Goal: Transaction & Acquisition: Purchase product/service

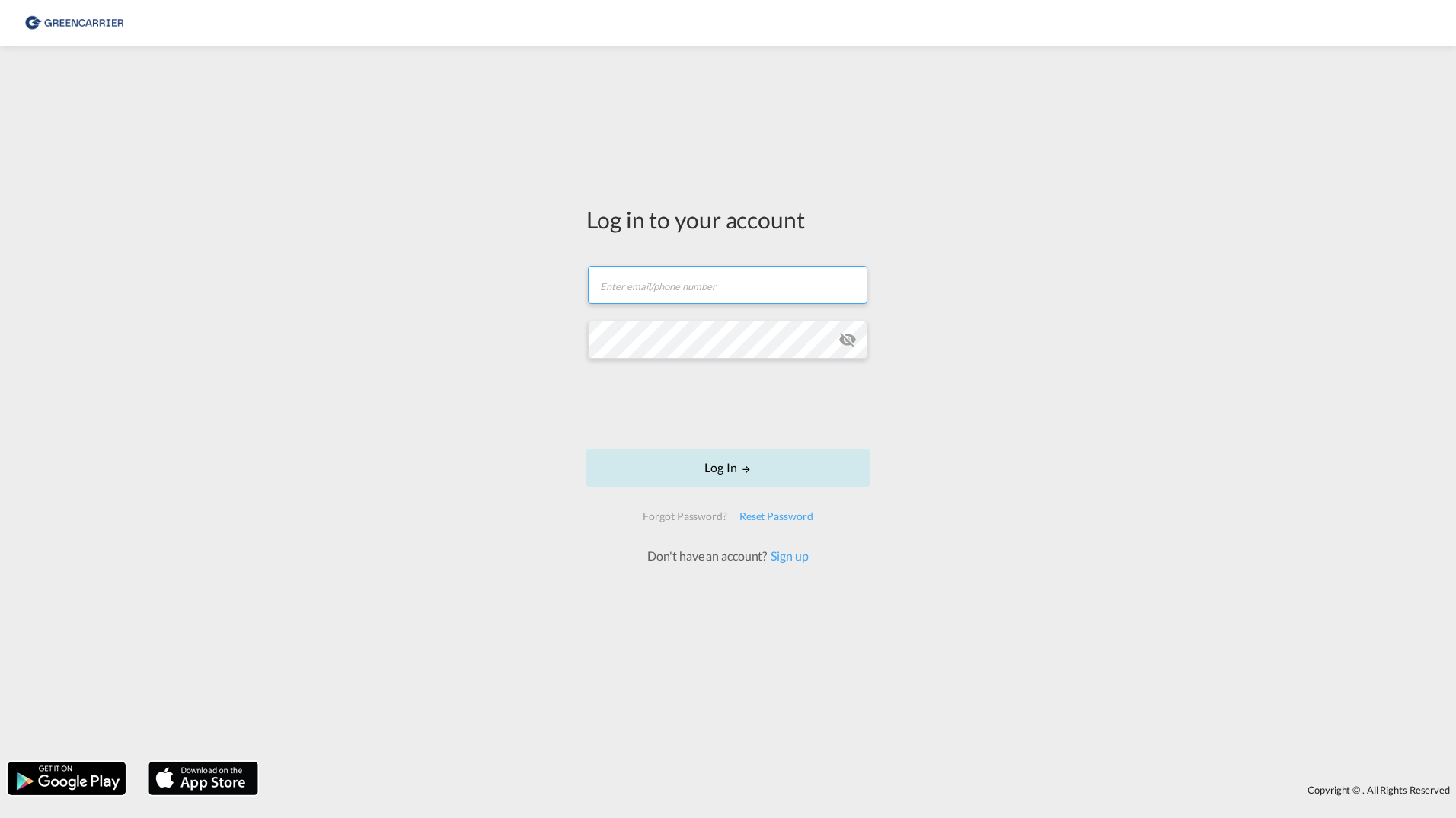
type input "[PERSON_NAME][EMAIL_ADDRESS][DOMAIN_NAME]"
click at [700, 464] on button "Log In" at bounding box center [728, 468] width 283 height 38
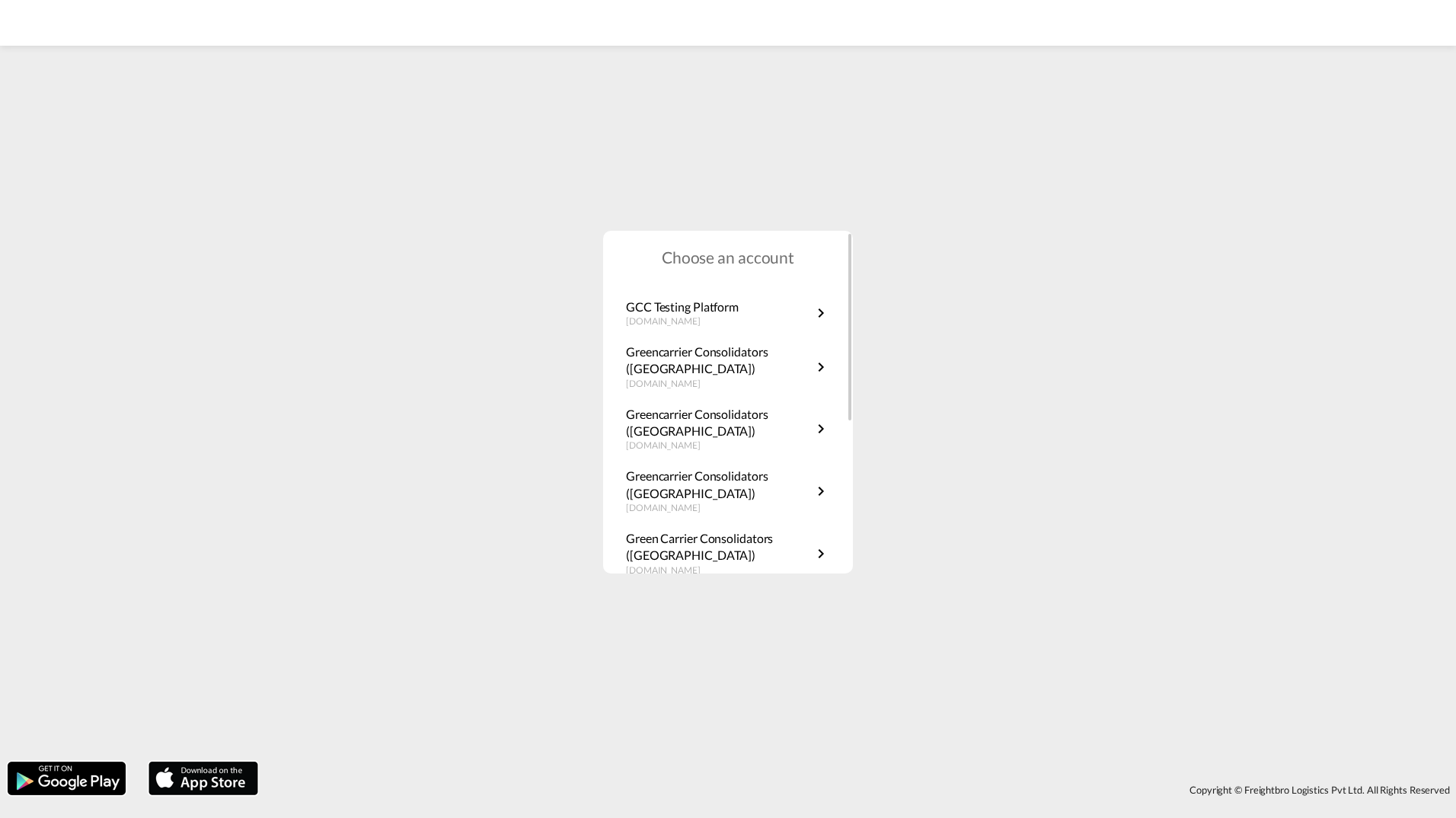
scroll to position [228, 0]
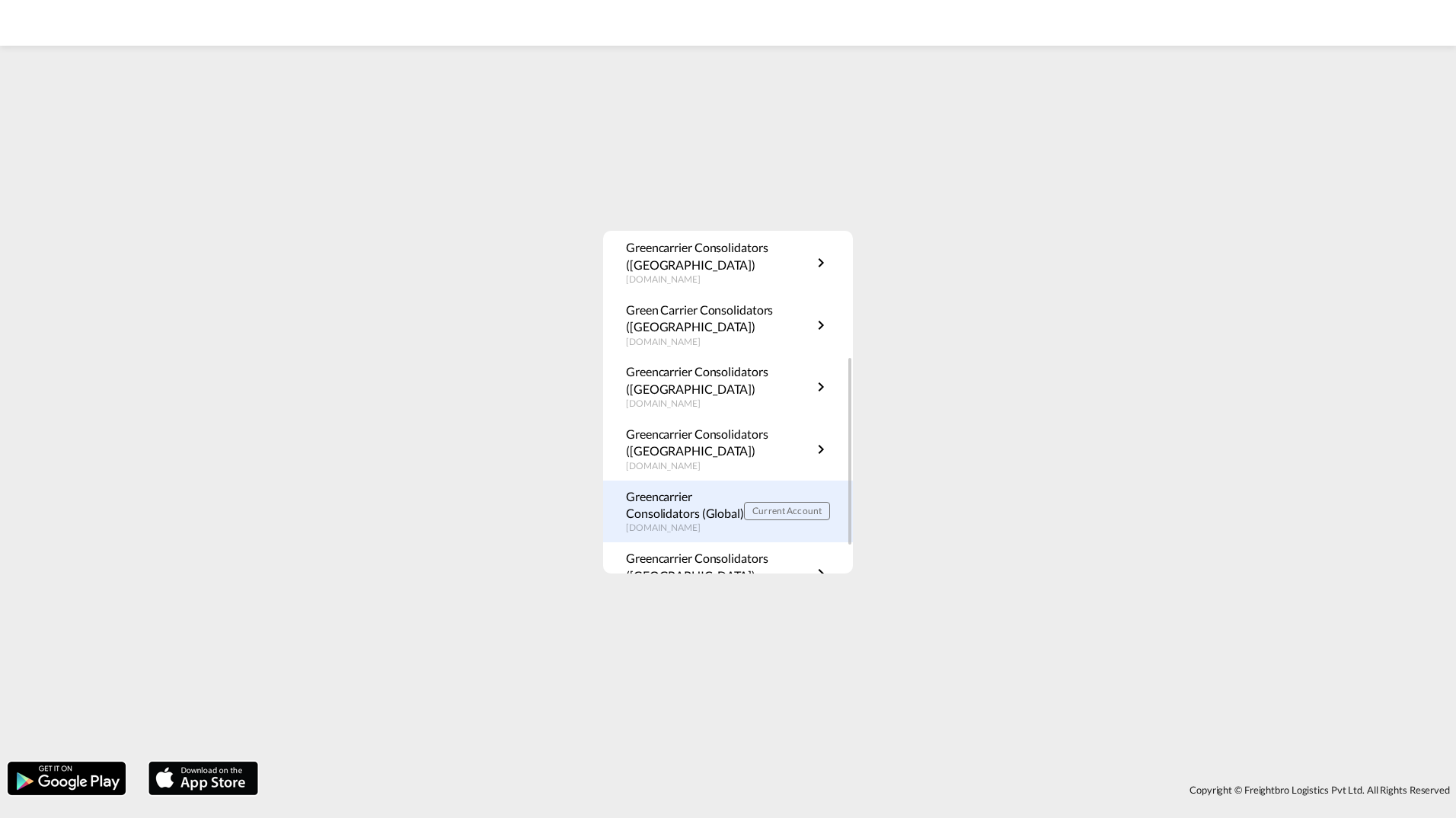
click at [684, 504] on p "Greencarrier Consolidators (Global)" at bounding box center [685, 505] width 118 height 35
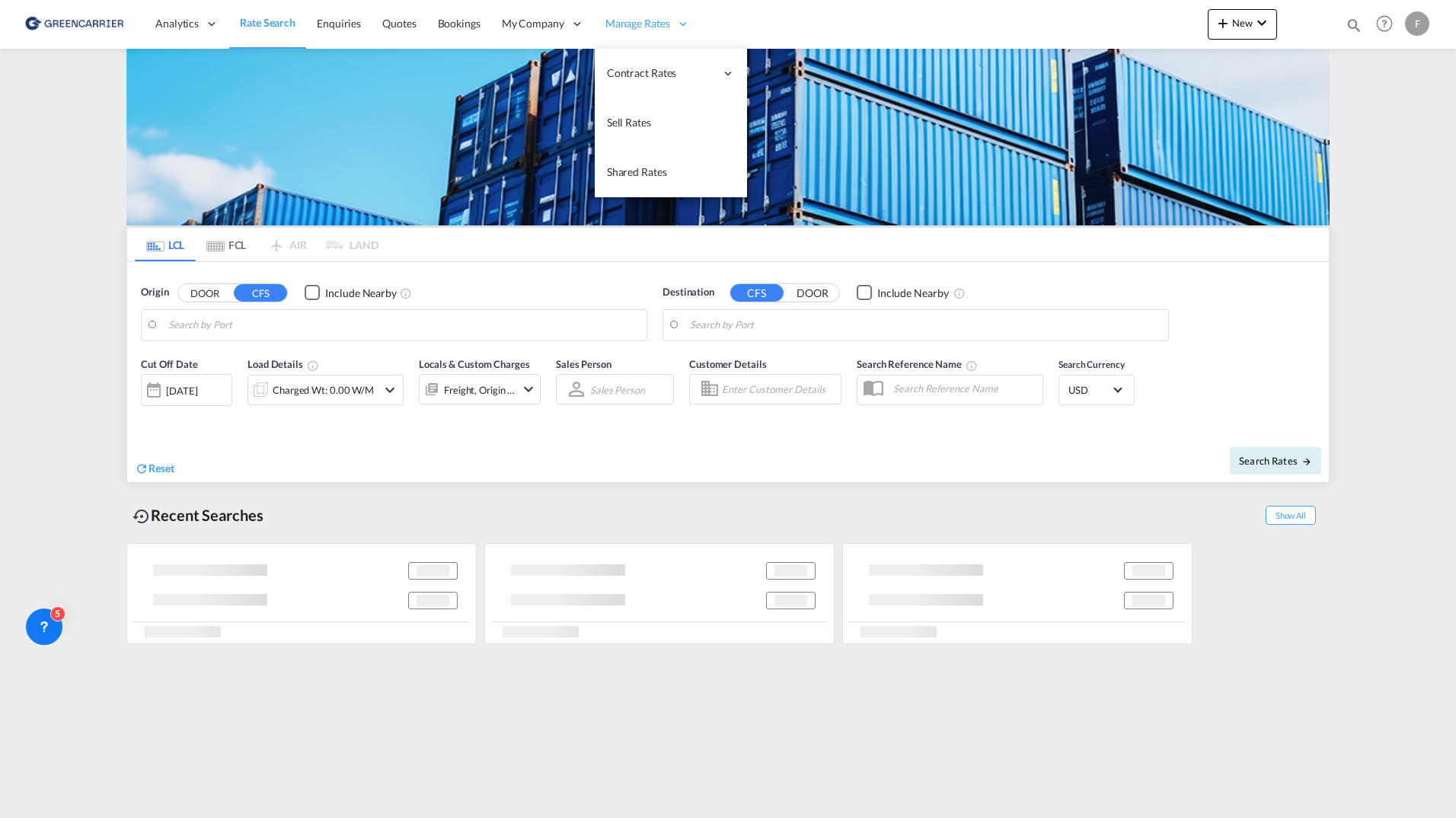
type input "SE-23591, [GEOGRAPHIC_DATA], [GEOGRAPHIC_DATA]"
type input "[GEOGRAPHIC_DATA], SGSIN"
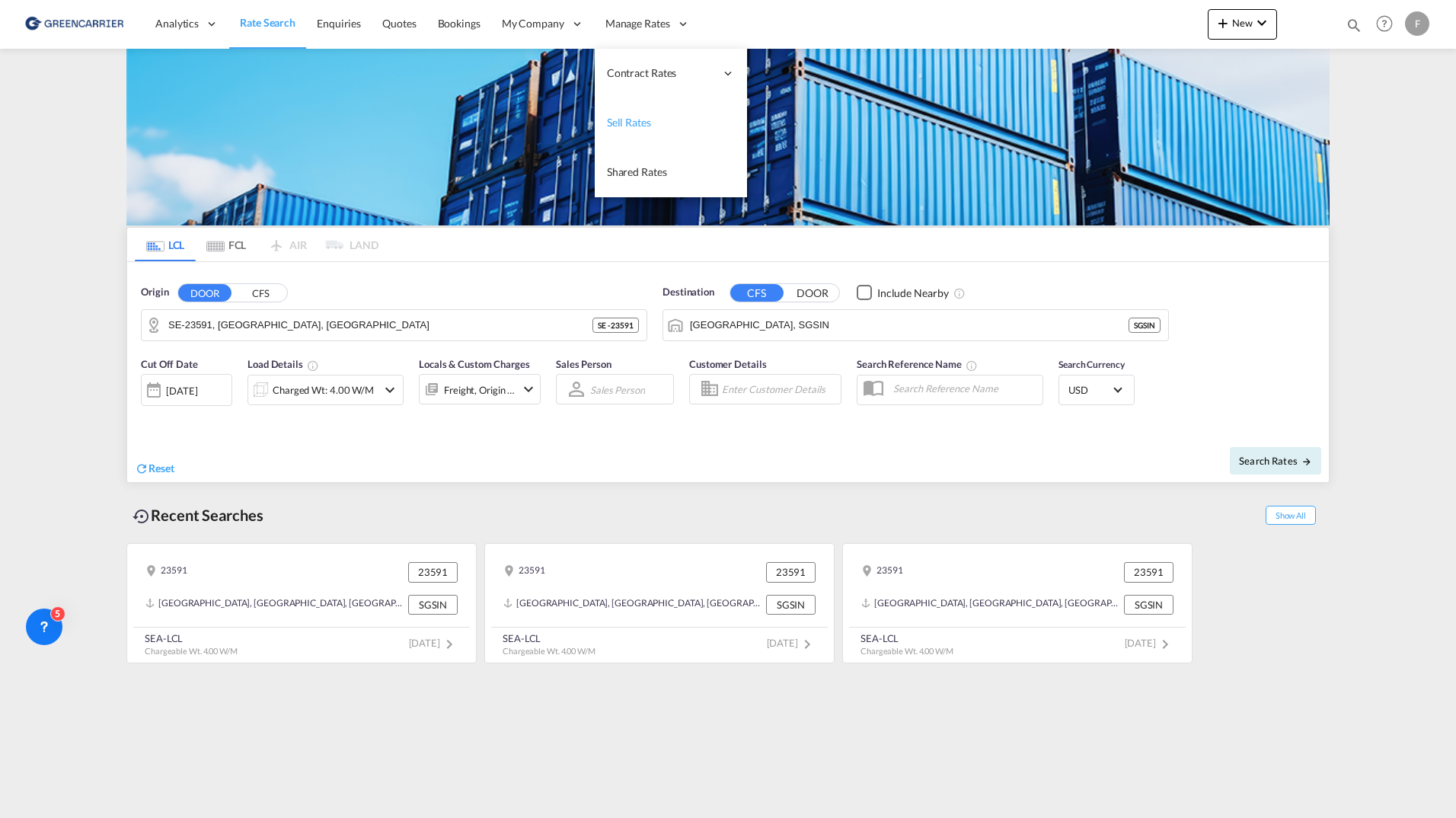
click at [637, 128] on span "Sell Rates" at bounding box center [629, 122] width 44 height 13
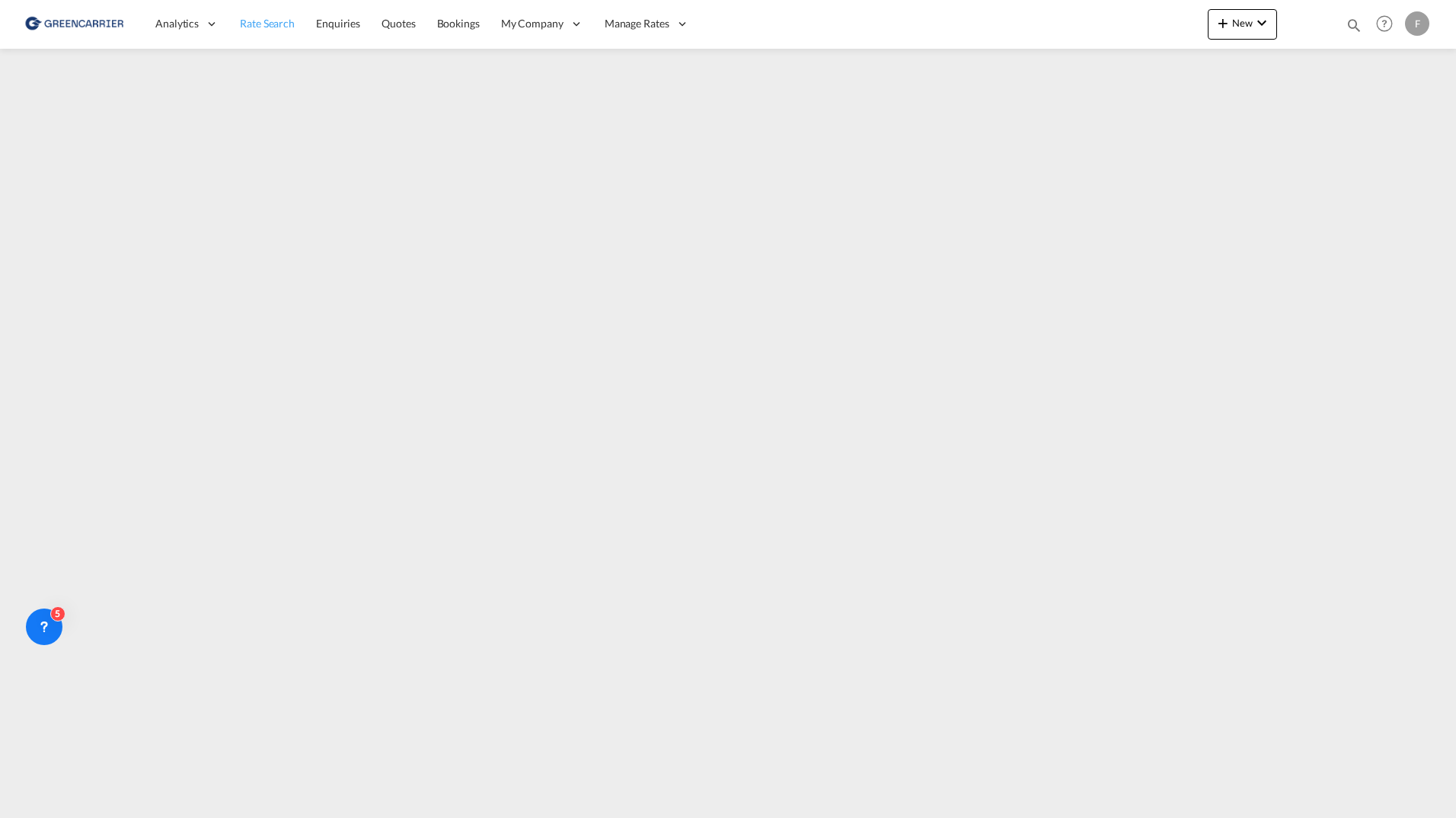
click at [261, 28] on span "Rate Search" at bounding box center [268, 23] width 55 height 13
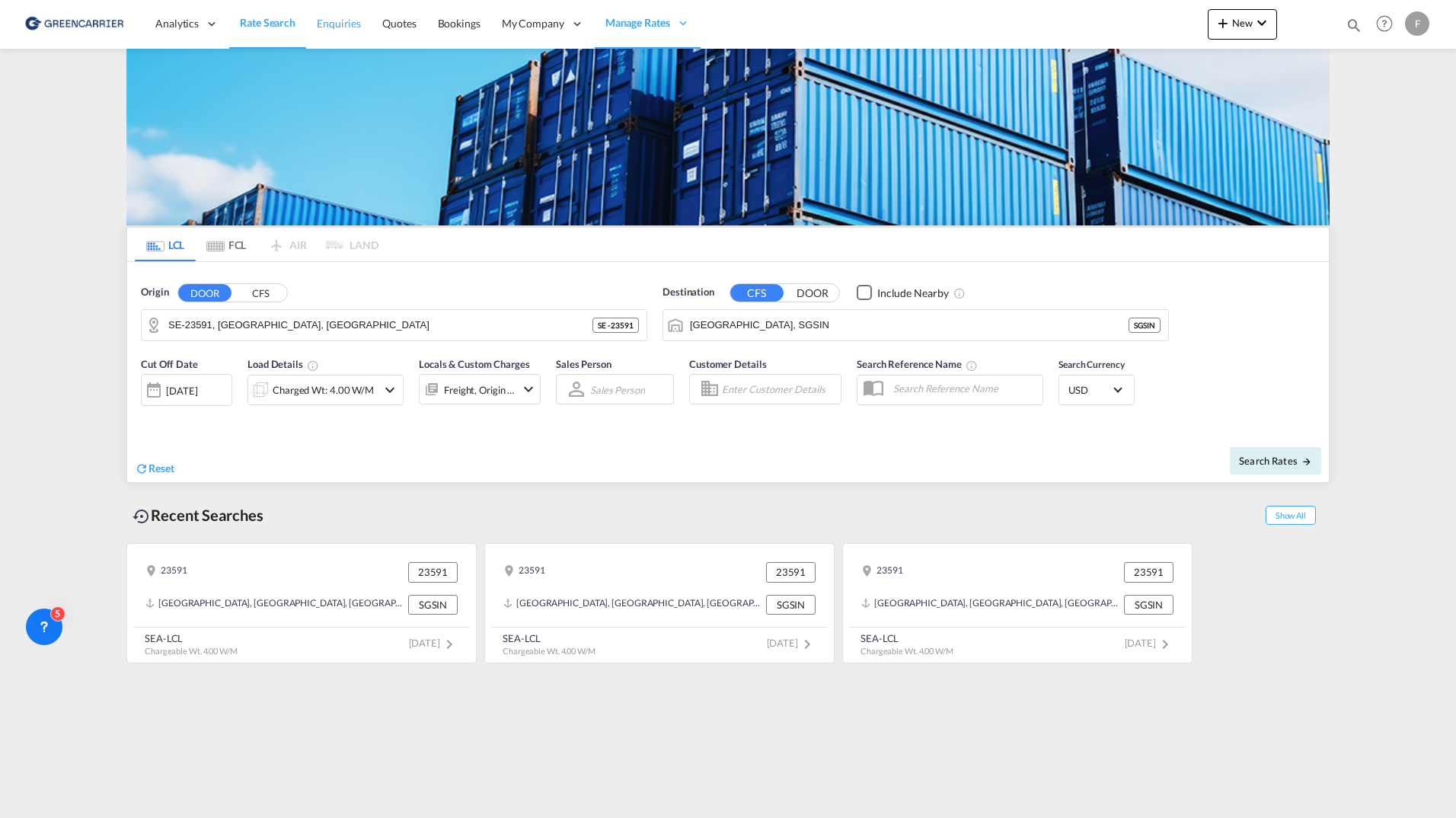
click at [344, 26] on span "Enquiries" at bounding box center [339, 23] width 44 height 13
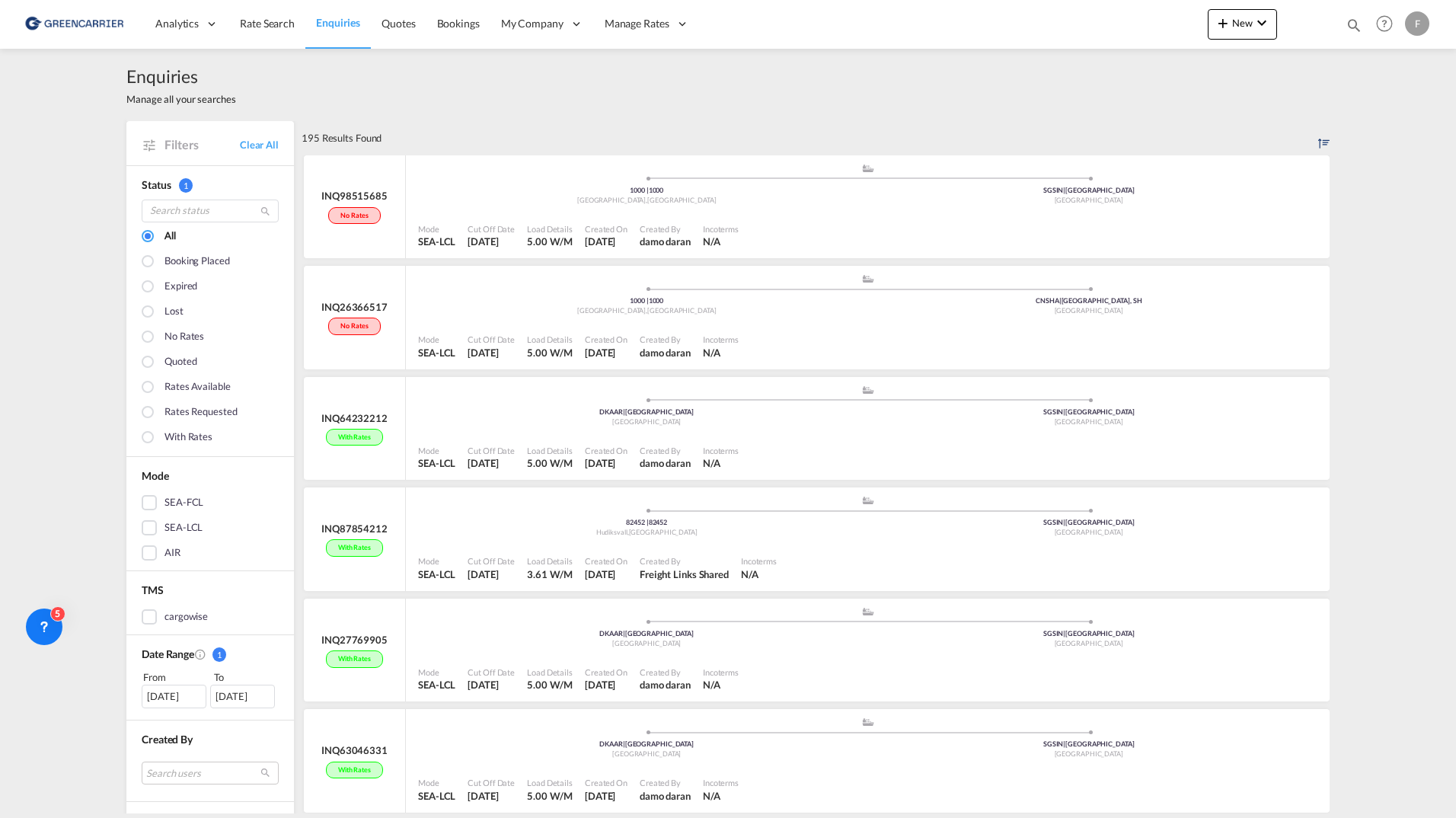
click at [424, 100] on div "Enquiries Manage all your searches" at bounding box center [728, 85] width 1203 height 72
click at [250, 31] on span "Rate Search" at bounding box center [268, 23] width 55 height 15
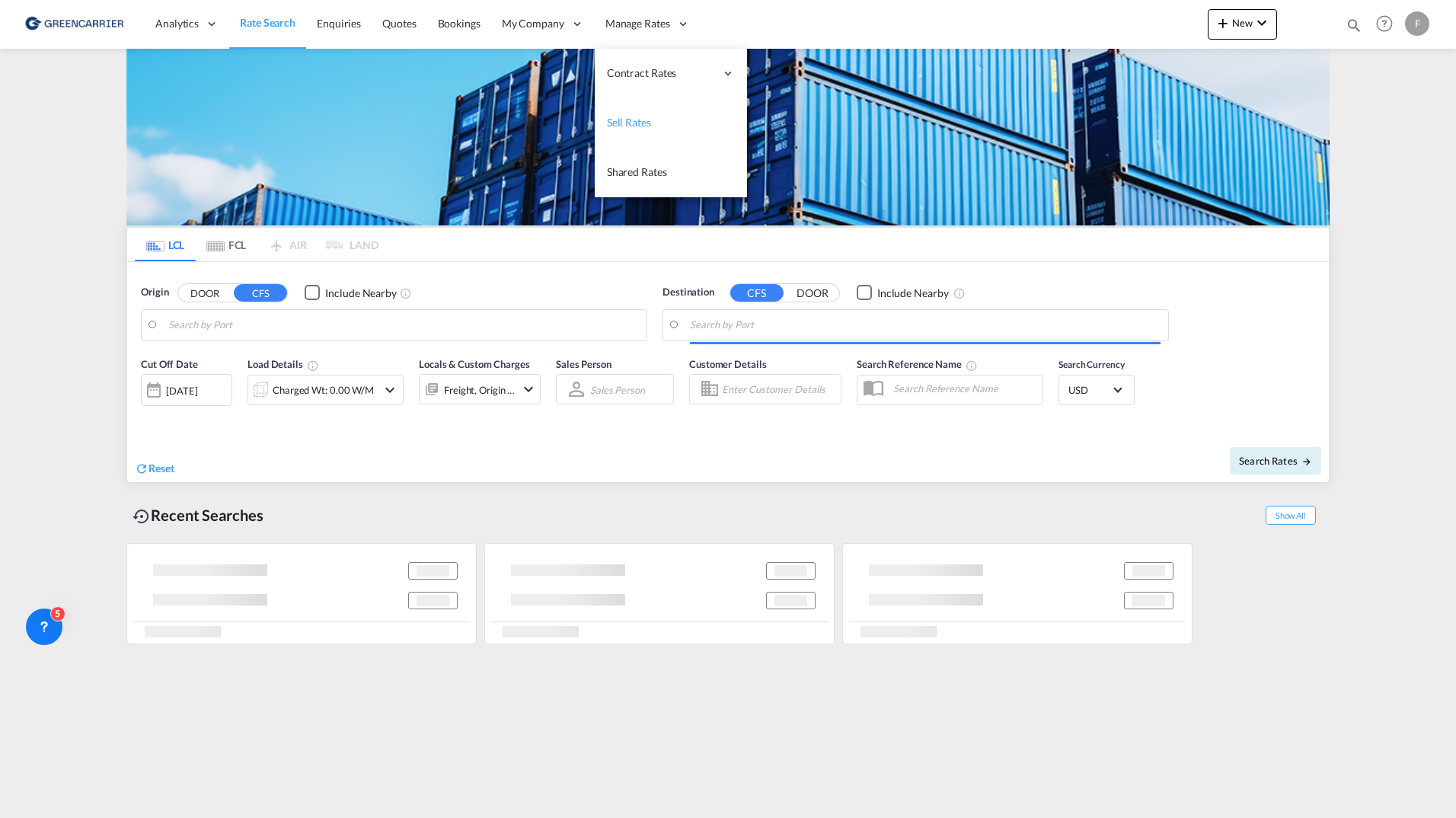
type input "SE-23591, [GEOGRAPHIC_DATA], [GEOGRAPHIC_DATA]"
type input "[GEOGRAPHIC_DATA], SGSIN"
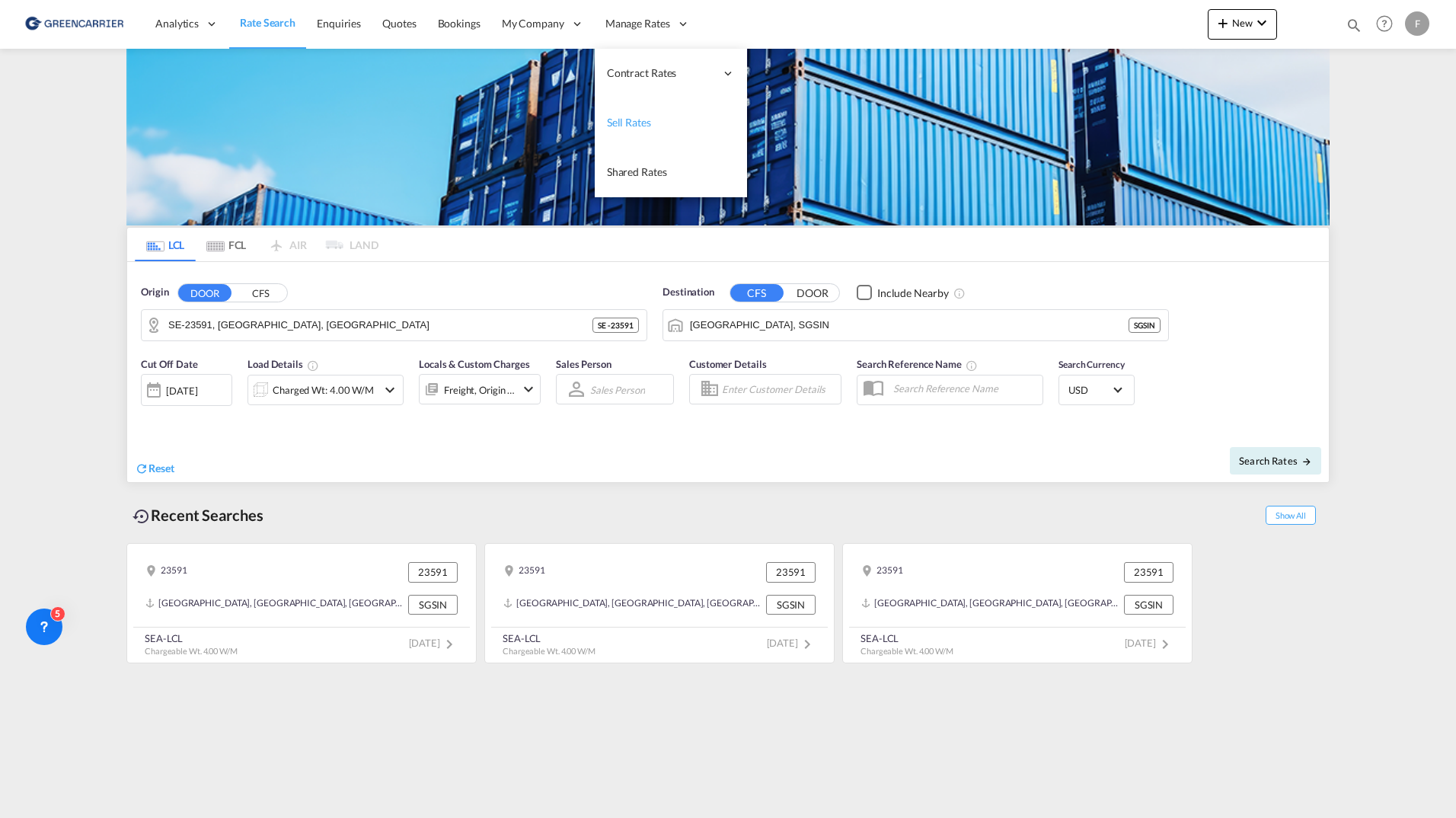
click at [620, 122] on span "Sell Rates" at bounding box center [629, 122] width 44 height 13
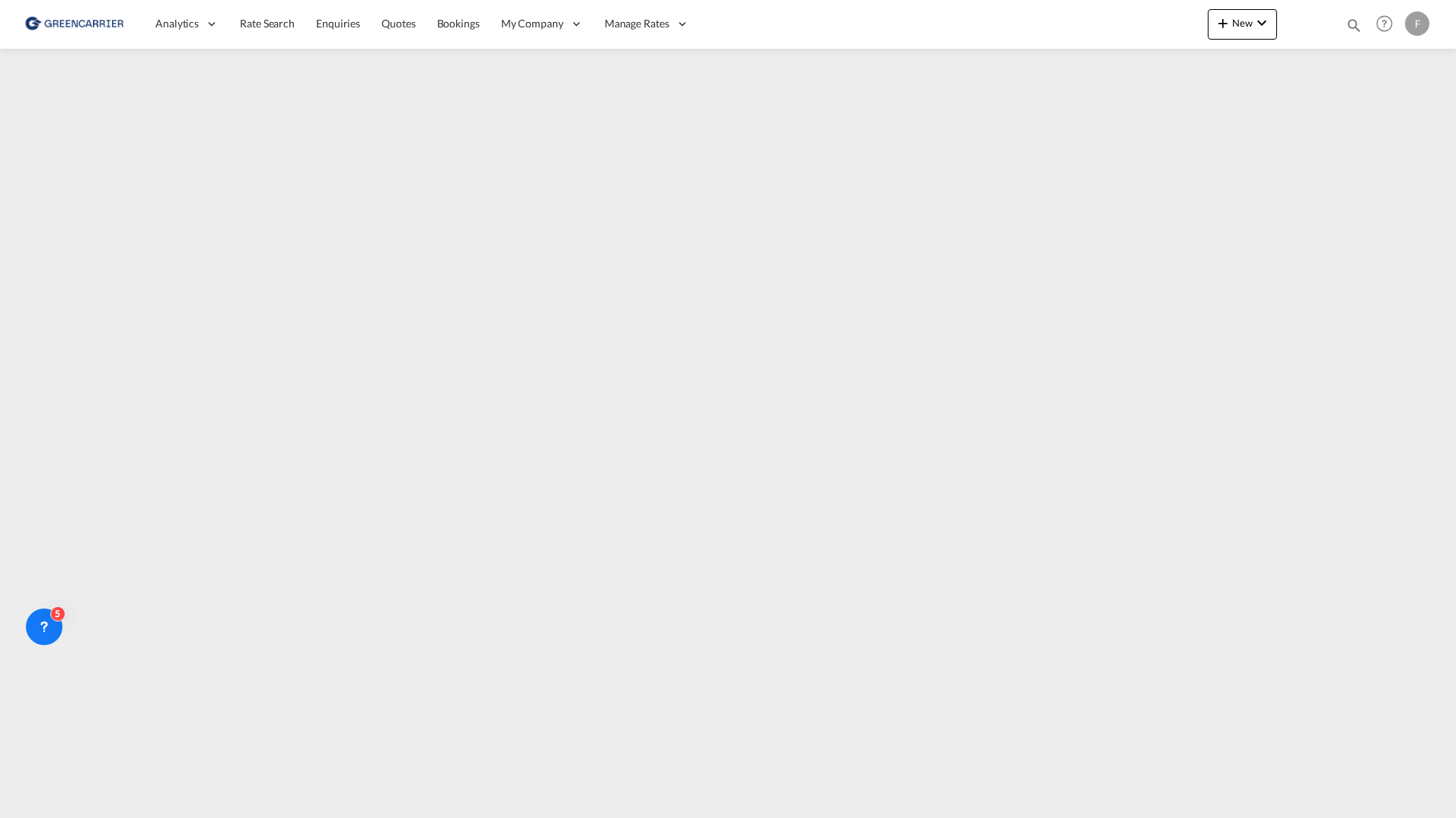
click at [663, 0] on html "Analytics Reports Dashboard Rate Search Enquiries Quotes" at bounding box center [728, 409] width 1456 height 818
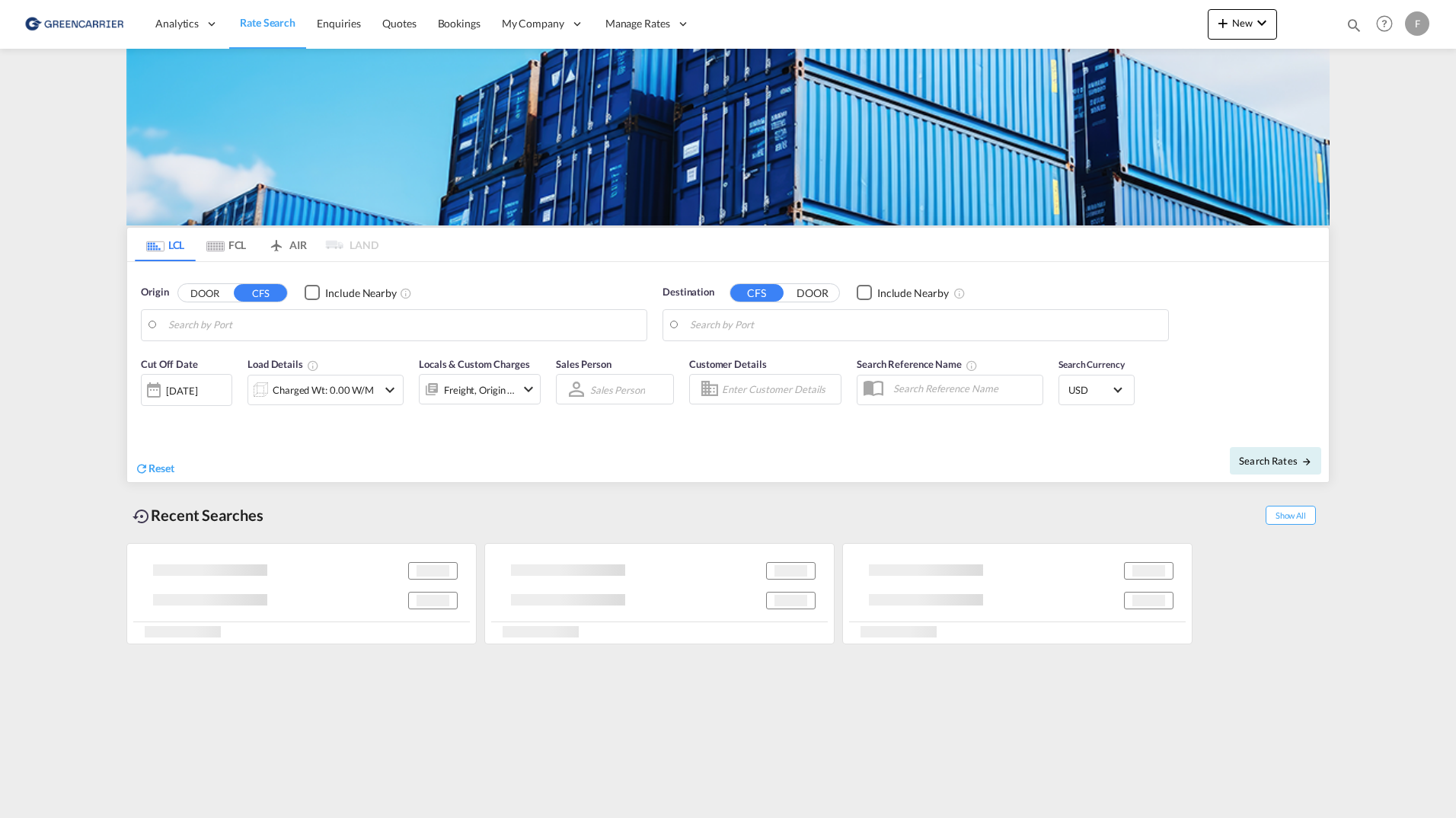
type input "[GEOGRAPHIC_DATA], JPTYO"
type input "[GEOGRAPHIC_DATA] ([GEOGRAPHIC_DATA]), [GEOGRAPHIC_DATA]"
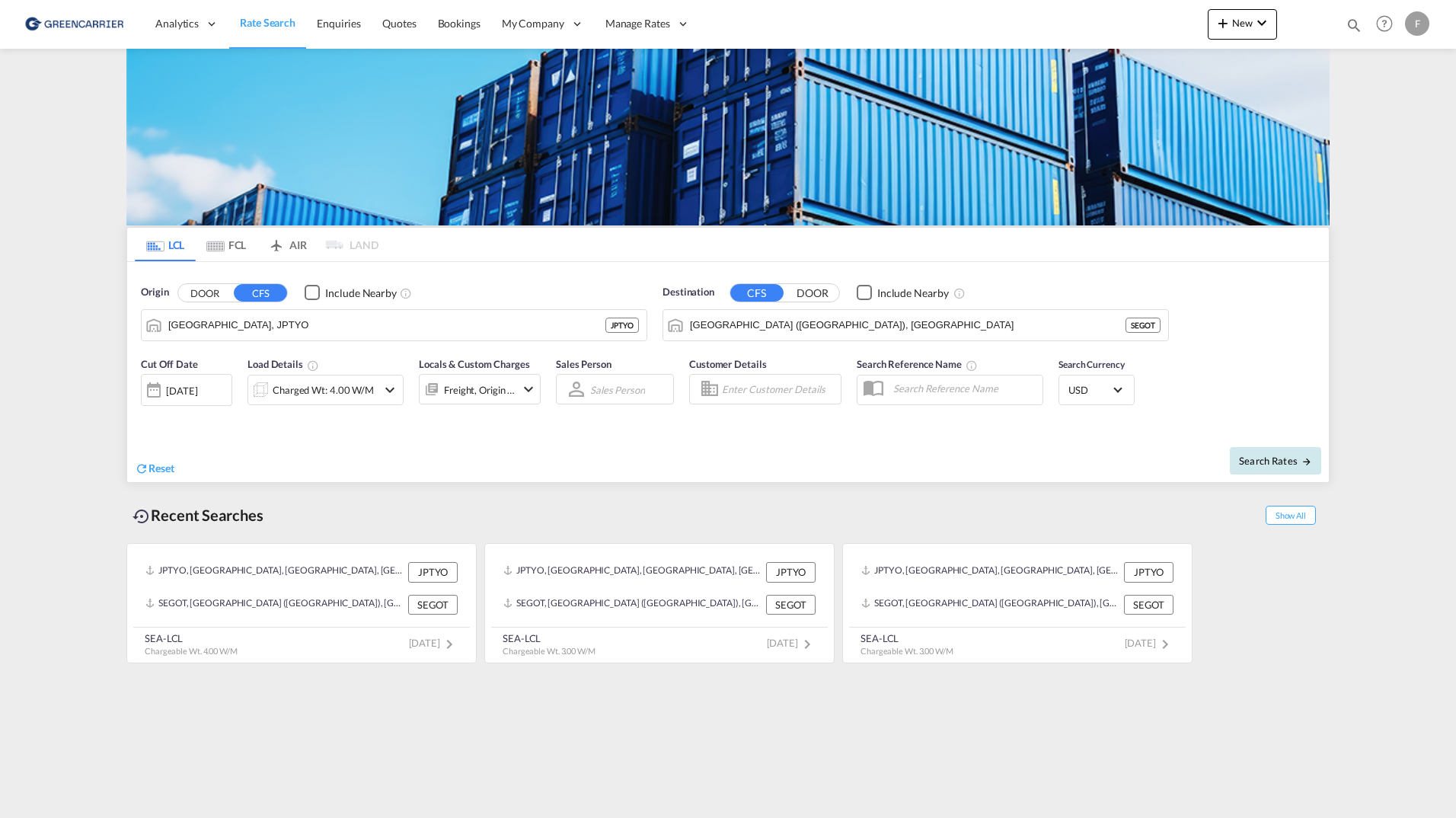
click at [1287, 450] on button "Search Rates" at bounding box center [1276, 461] width 91 height 28
type input "JPTYO to SEGOT / [DATE]"
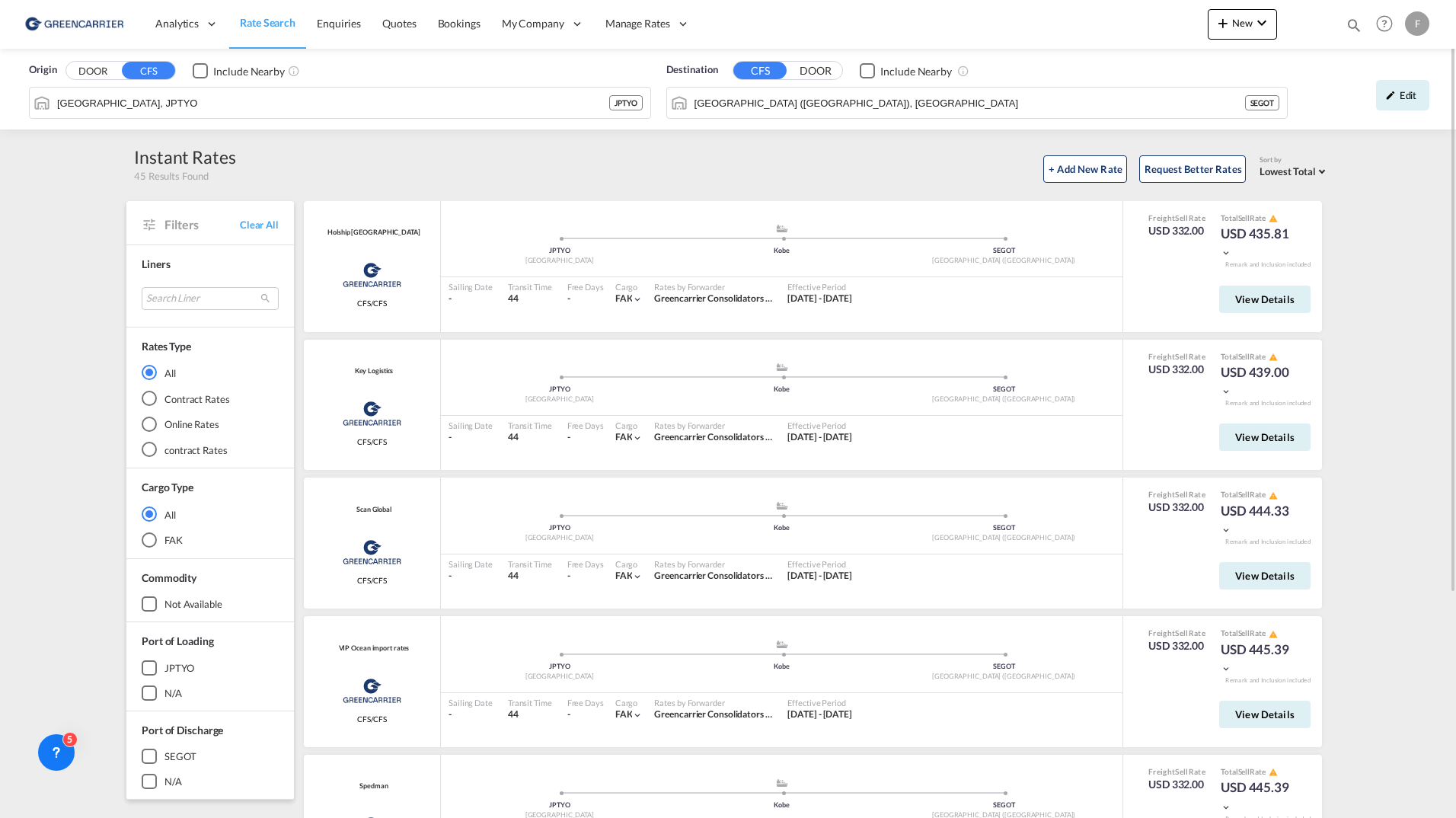
click at [109, 299] on div "Origin DOOR CFS Include Nearby Tokyo, JPTYO JPTYO Destination CFS DOOR Include …" at bounding box center [728, 588] width 1456 height 1079
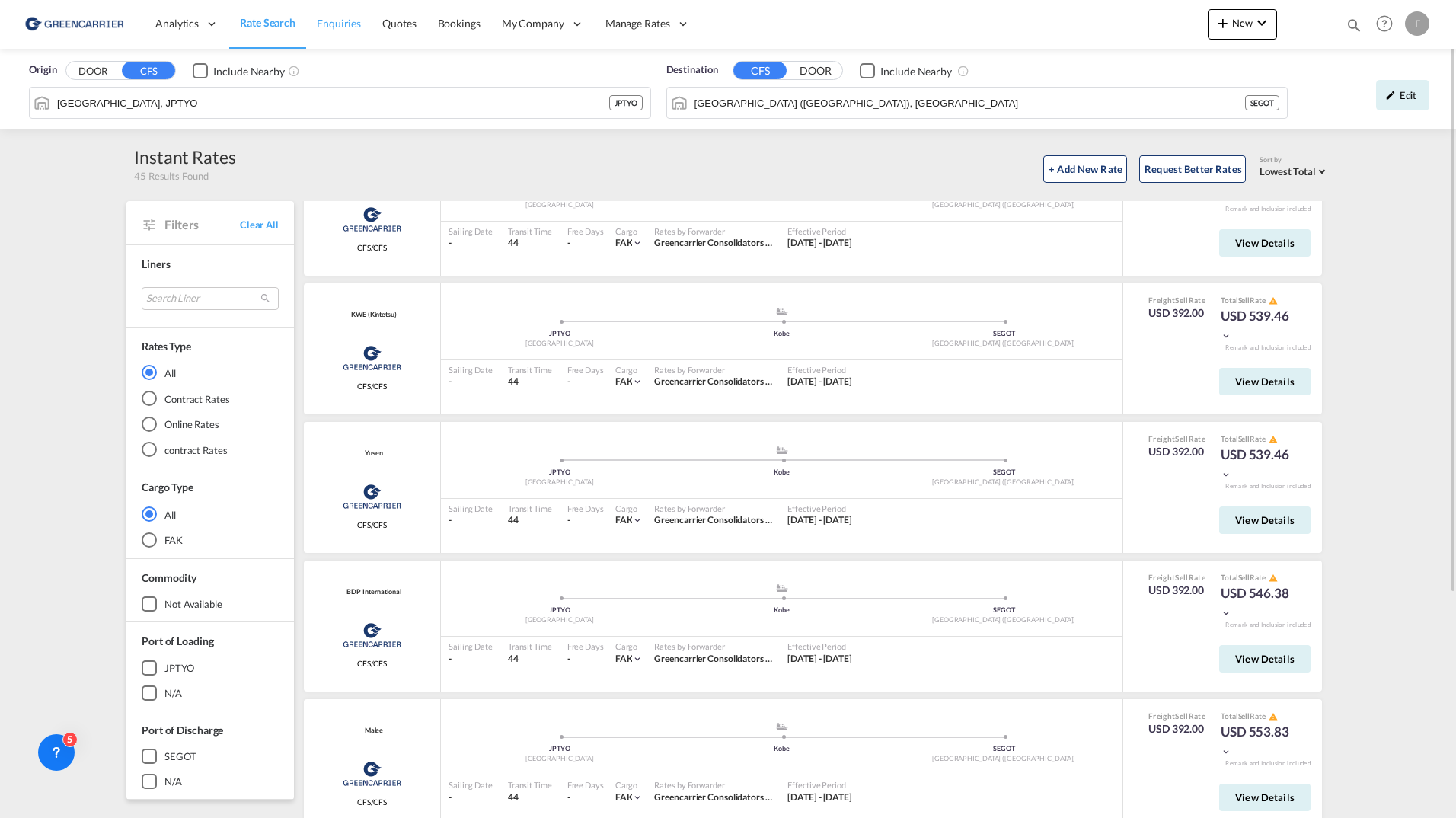
click at [358, 26] on span "Enquiries" at bounding box center [339, 23] width 44 height 13
